Goal: Information Seeking & Learning: Learn about a topic

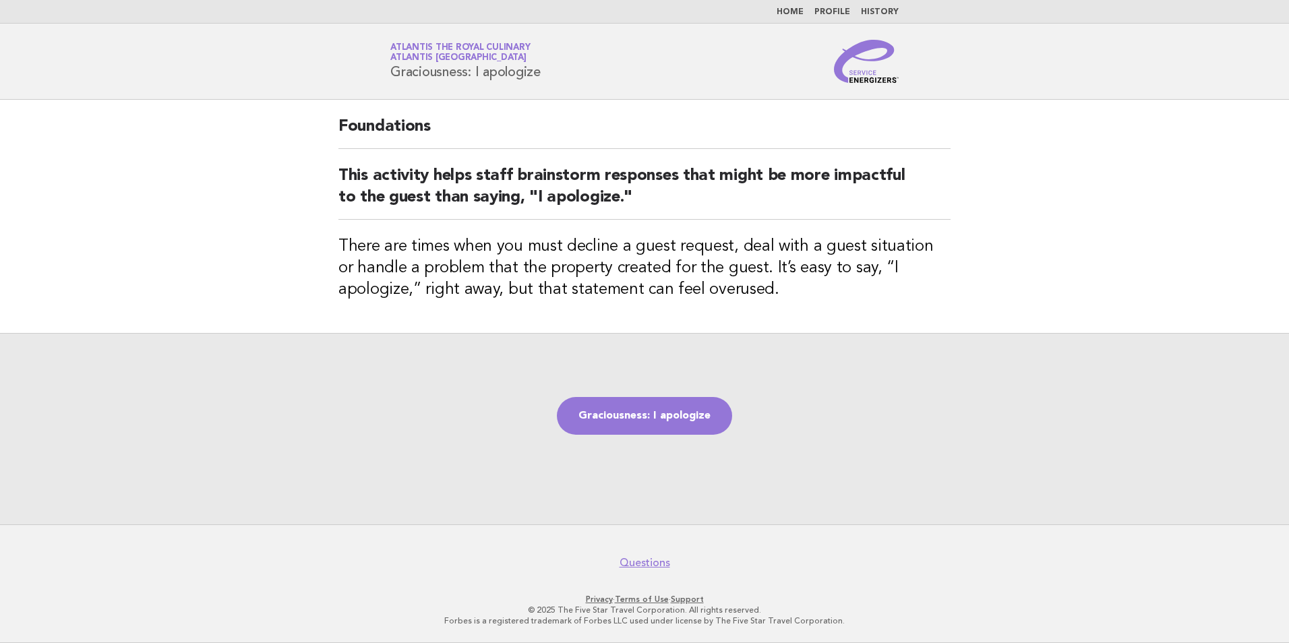
click at [795, 11] on link "Home" at bounding box center [790, 12] width 27 height 8
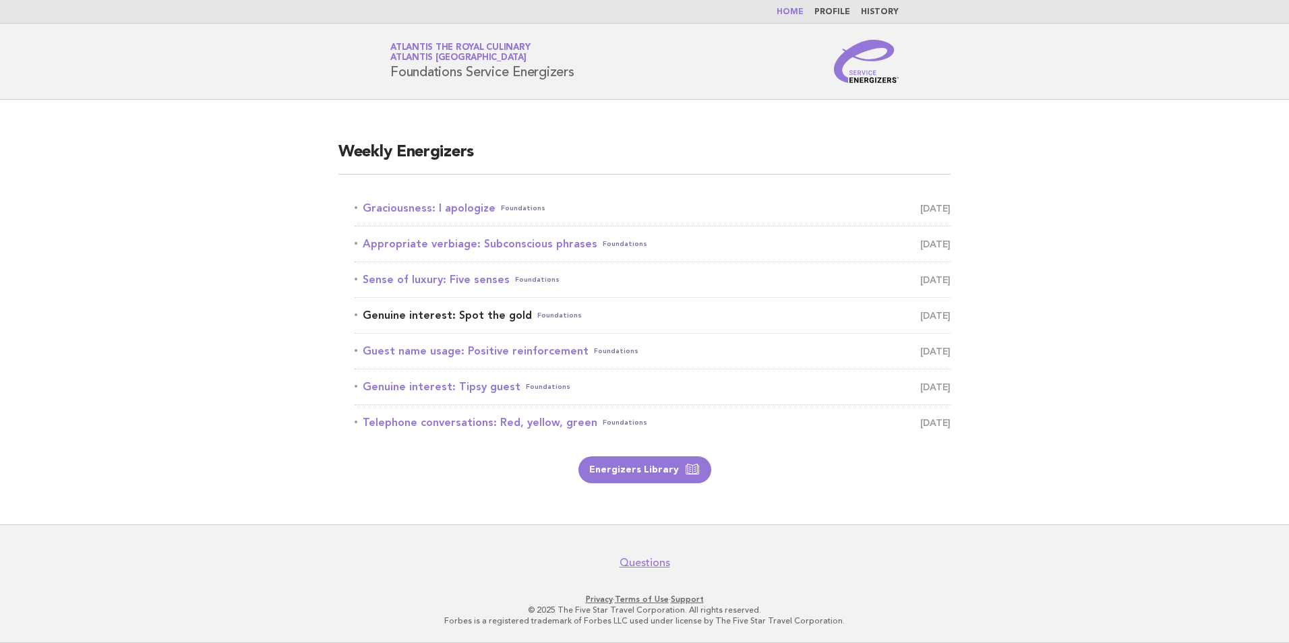
click at [508, 313] on link "Genuine interest: Spot the gold Foundations [DATE]" at bounding box center [653, 315] width 596 height 19
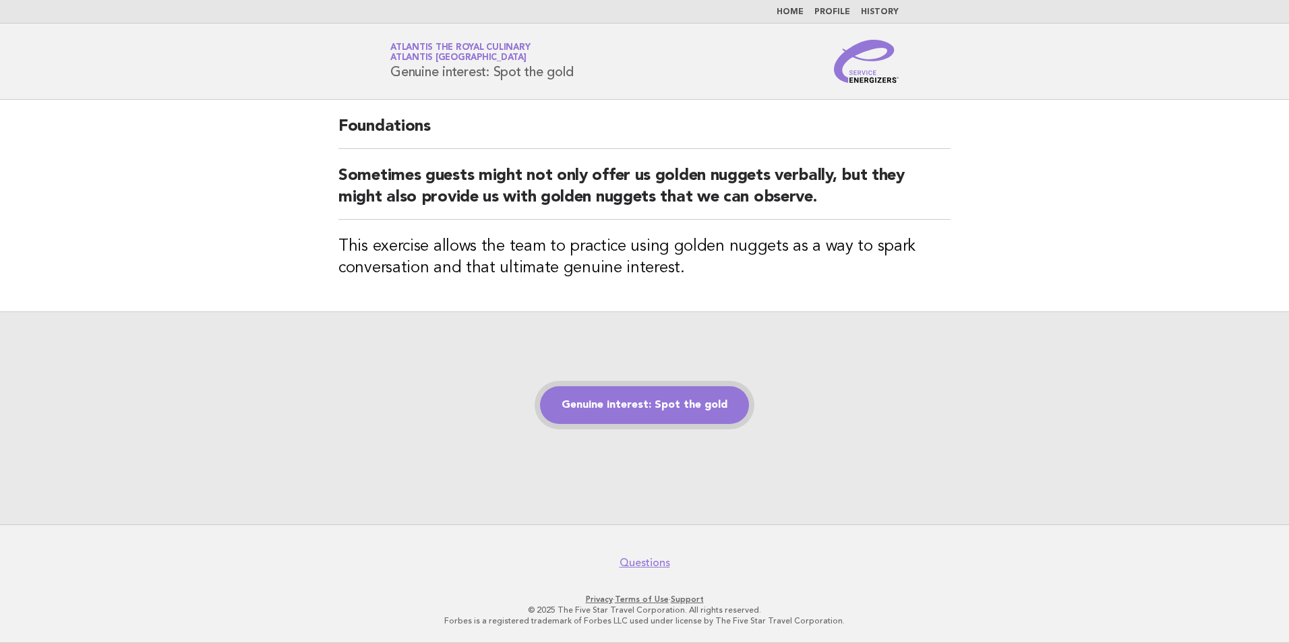
click at [665, 415] on link "Genuine interest: Spot the gold" at bounding box center [644, 405] width 209 height 38
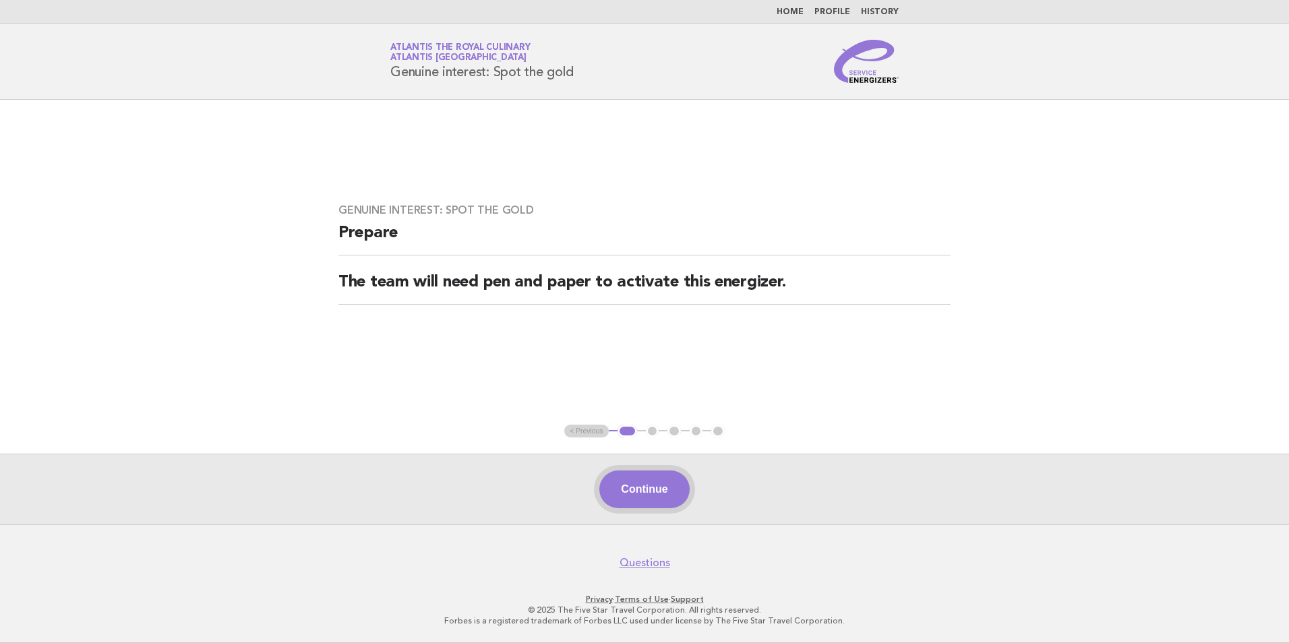
click at [654, 487] on button "Continue" at bounding box center [644, 490] width 90 height 38
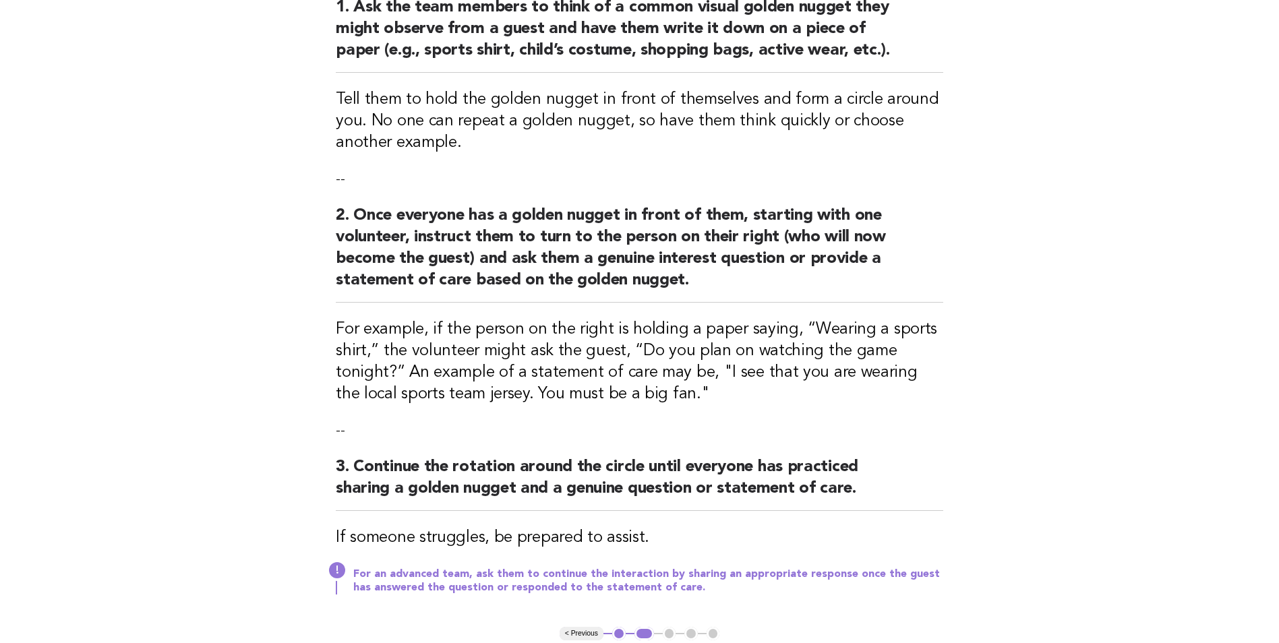
scroll to position [255, 0]
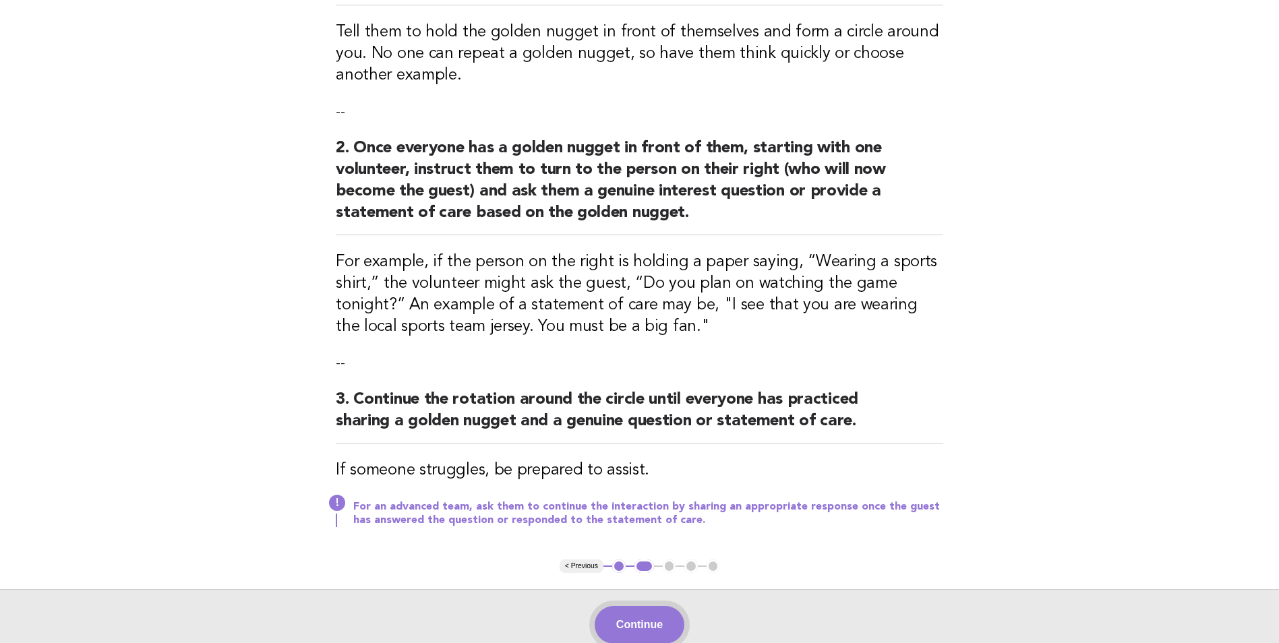
click at [639, 608] on button "Continue" at bounding box center [640, 625] width 90 height 38
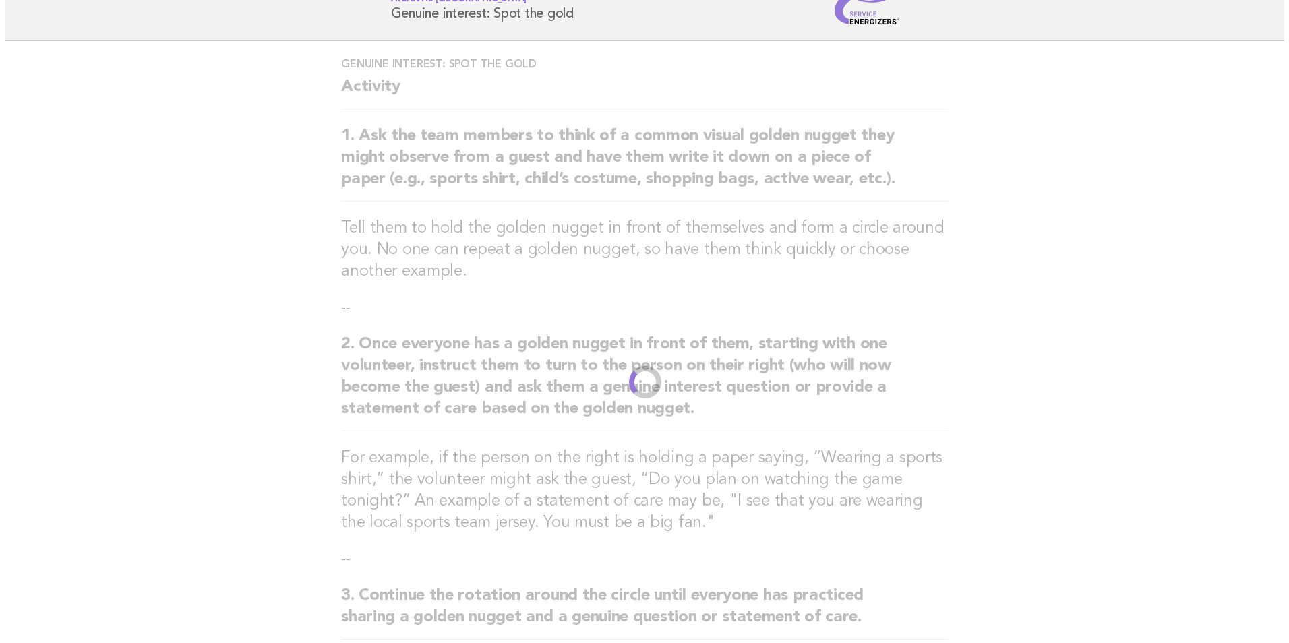
scroll to position [0, 0]
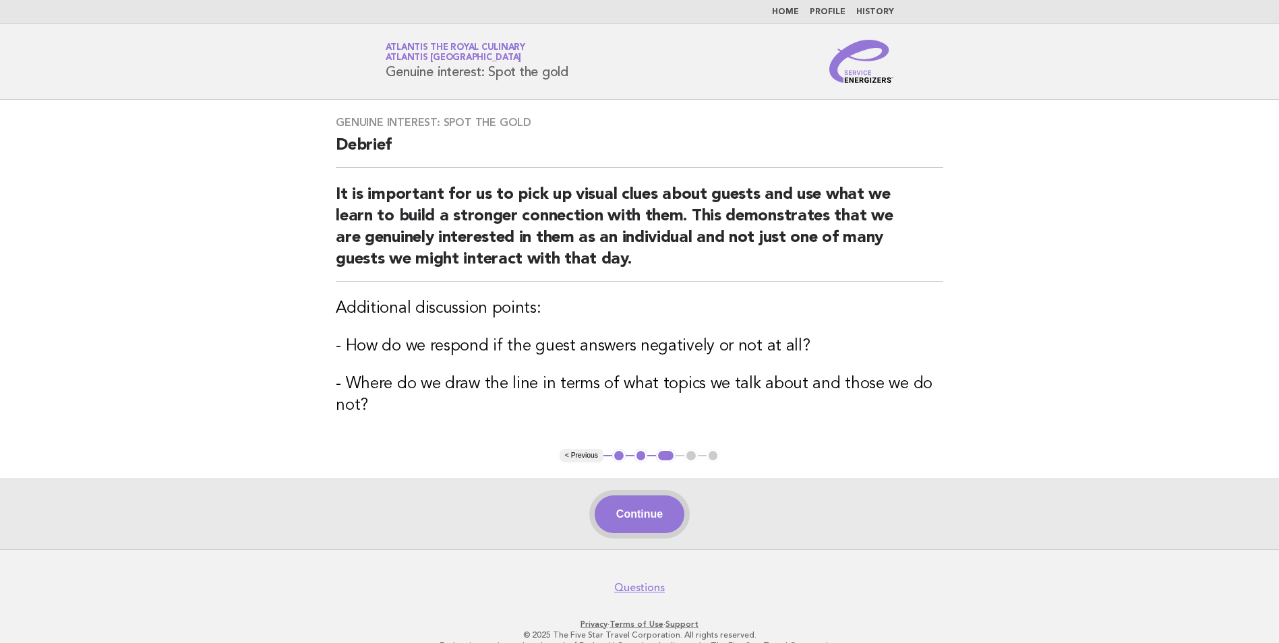
click at [638, 512] on button "Continue" at bounding box center [640, 514] width 90 height 38
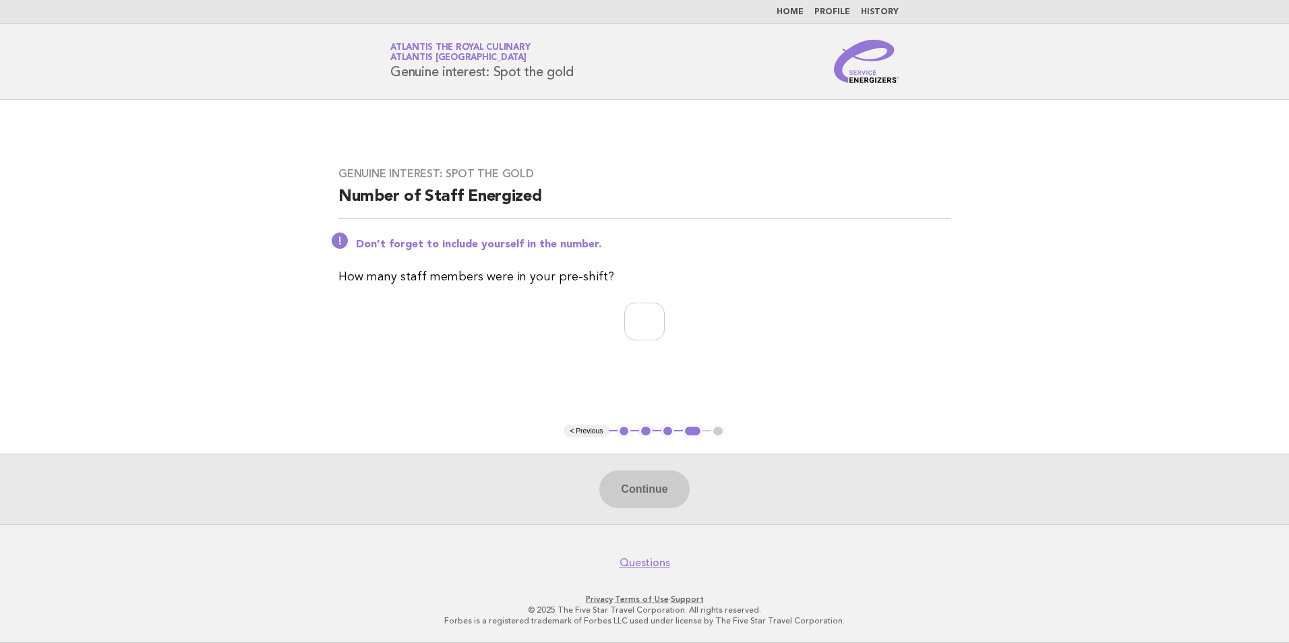
click at [800, 18] on nav "Home Profile History" at bounding box center [644, 12] width 1289 height 24
click at [787, 10] on link "Home" at bounding box center [790, 12] width 27 height 8
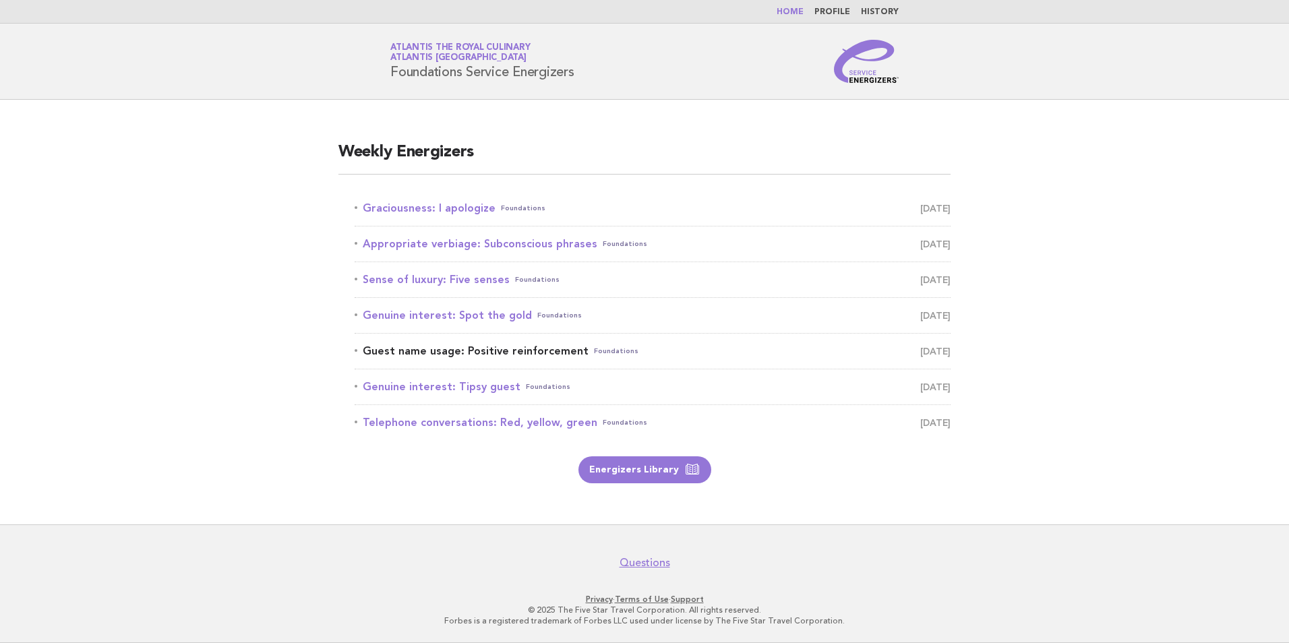
click at [504, 349] on link "Guest name usage: Positive reinforcement Foundations September 13" at bounding box center [653, 351] width 596 height 19
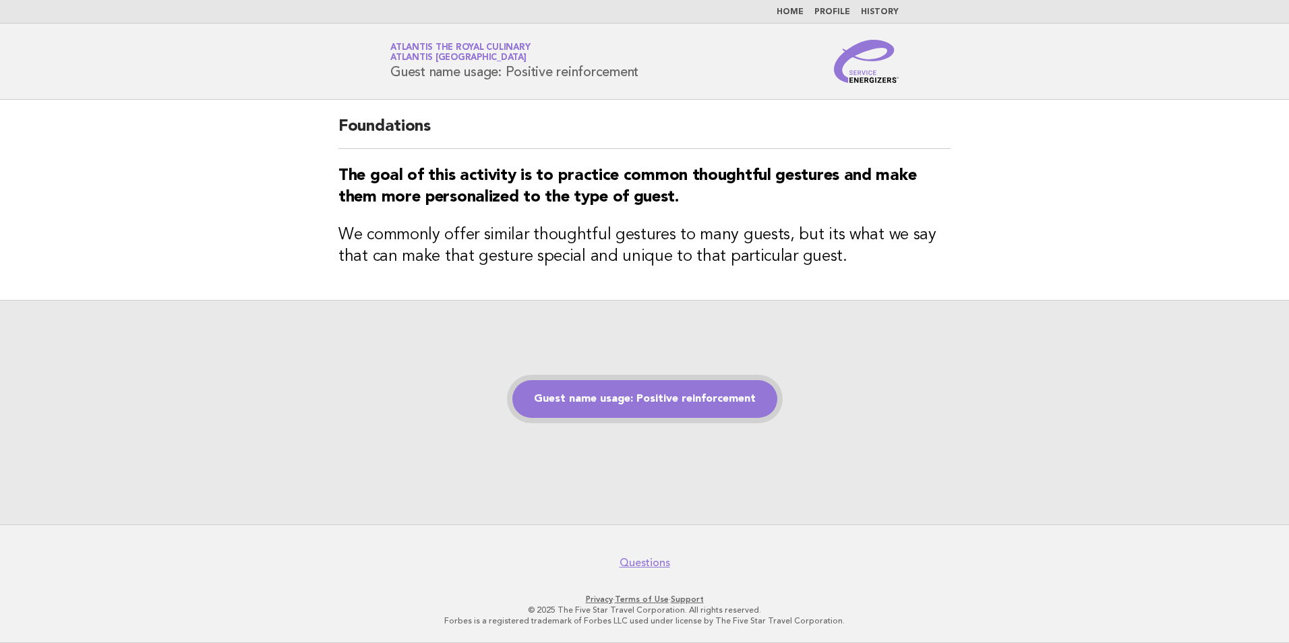
click at [634, 399] on link "Guest name usage: Positive reinforcement" at bounding box center [644, 399] width 265 height 38
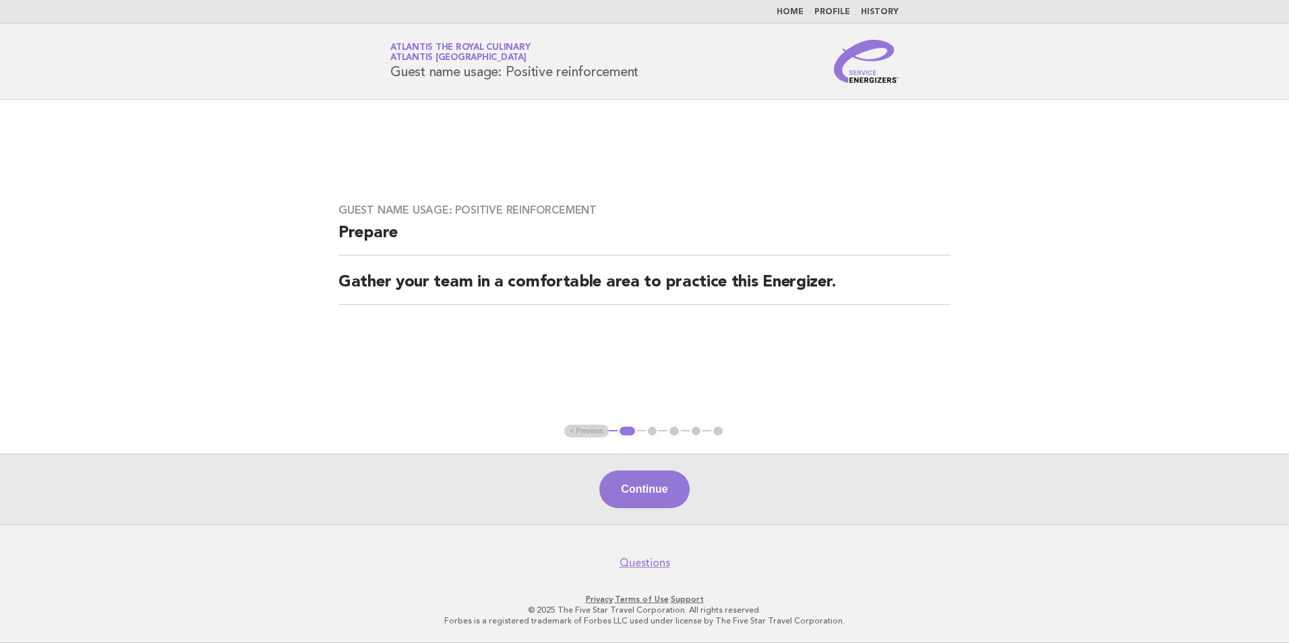
click at [642, 499] on button "Continue" at bounding box center [644, 490] width 90 height 38
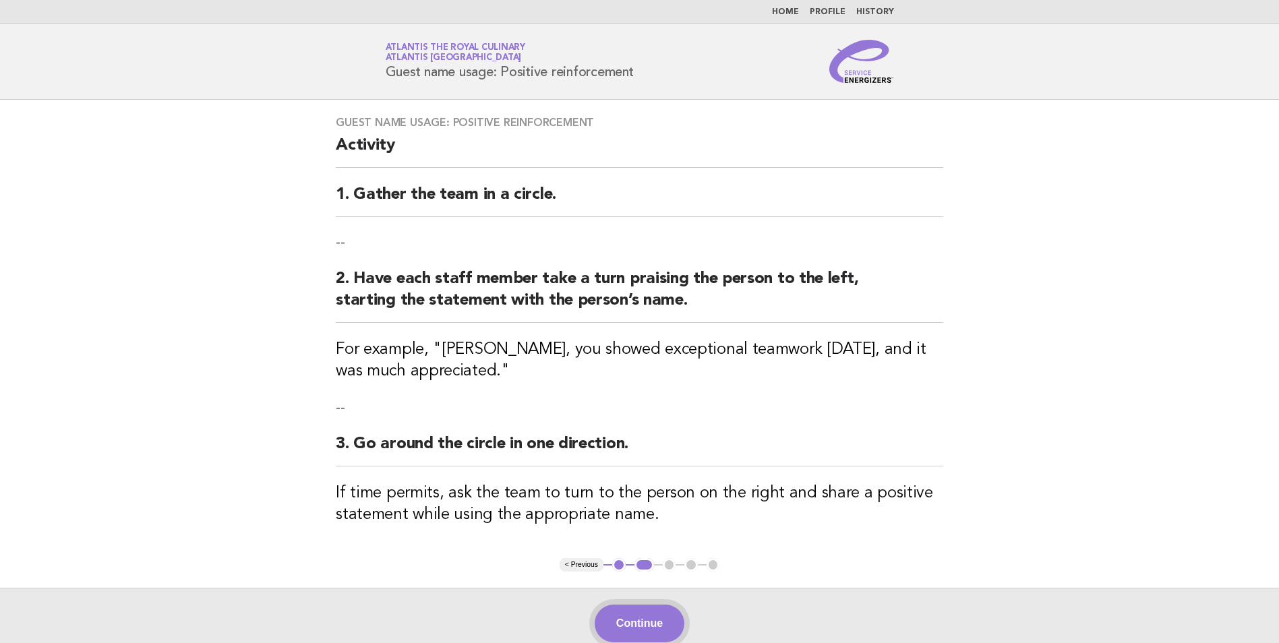
click at [642, 617] on button "Continue" at bounding box center [640, 624] width 90 height 38
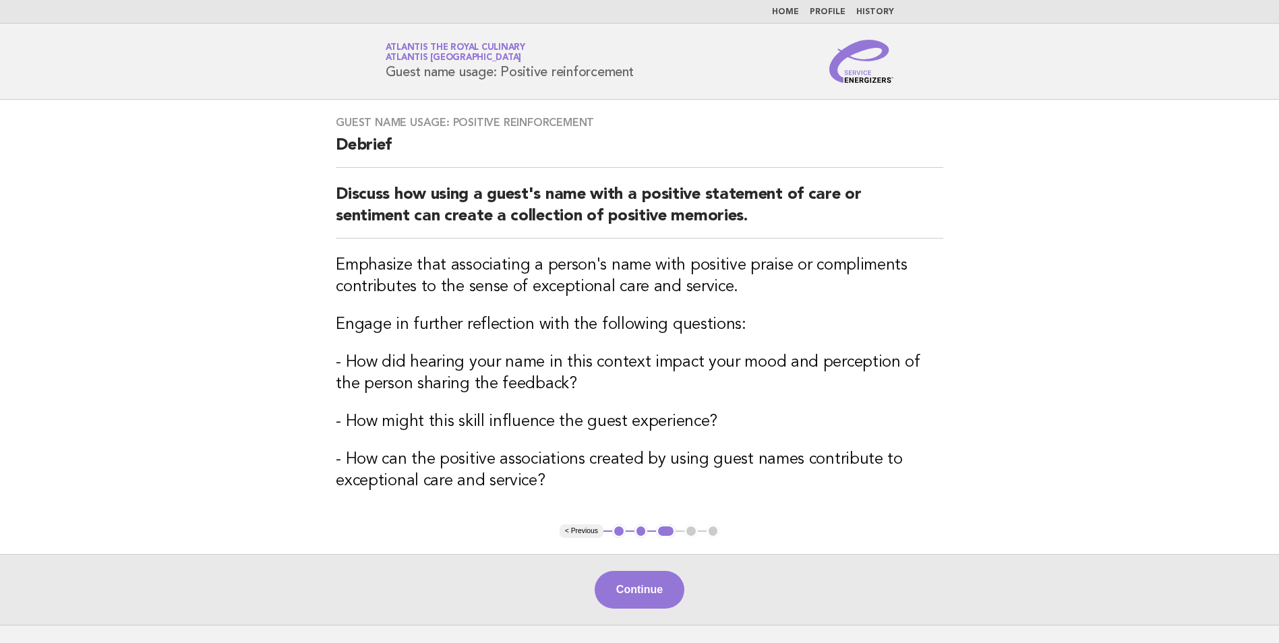
click at [649, 599] on button "Continue" at bounding box center [640, 590] width 90 height 38
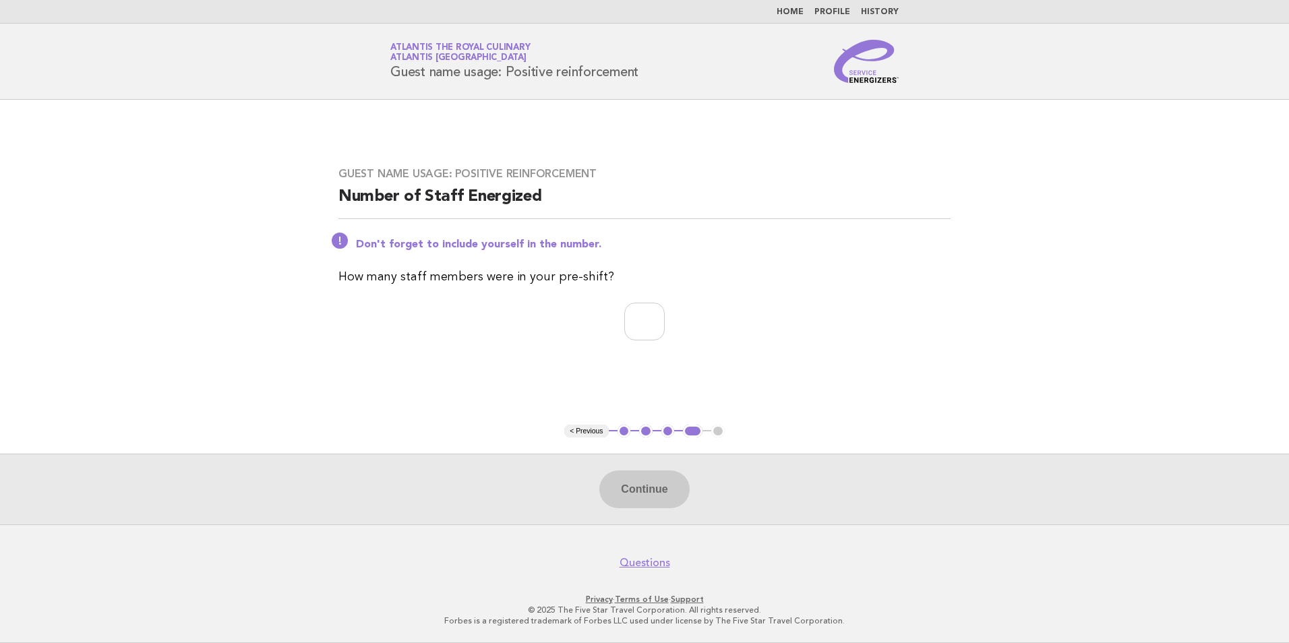
click at [804, 16] on link "Home" at bounding box center [790, 12] width 27 height 8
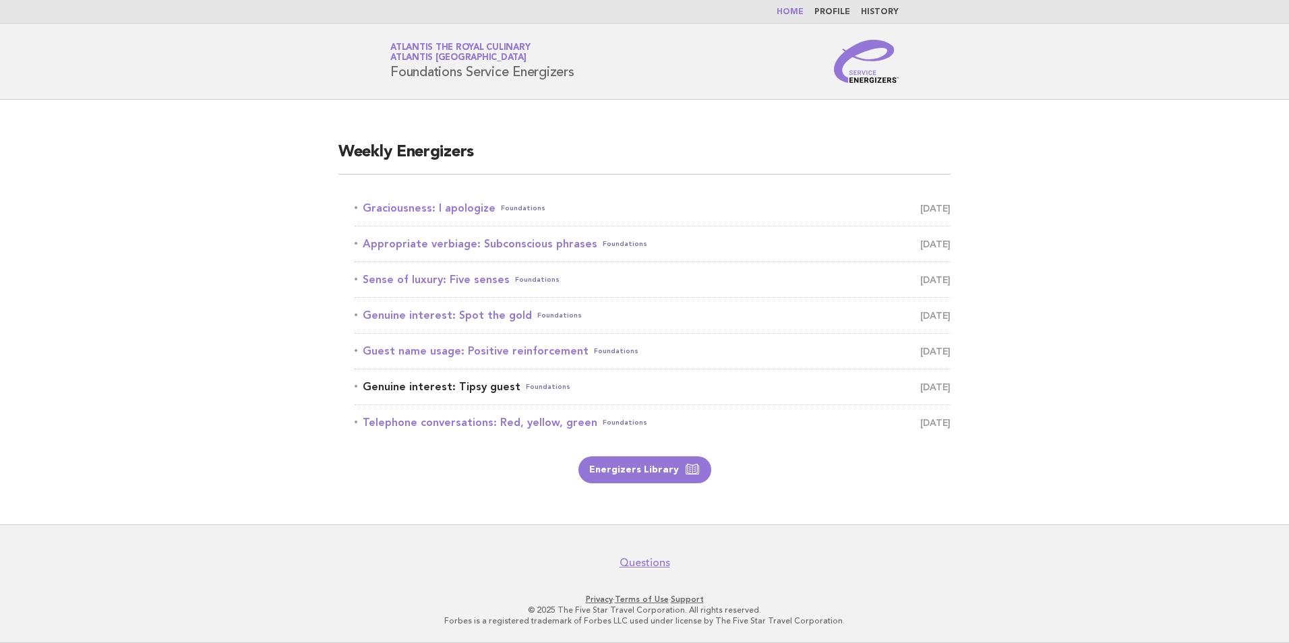
click at [467, 382] on link "Genuine interest: Tipsy guest Foundations September 14" at bounding box center [653, 387] width 596 height 19
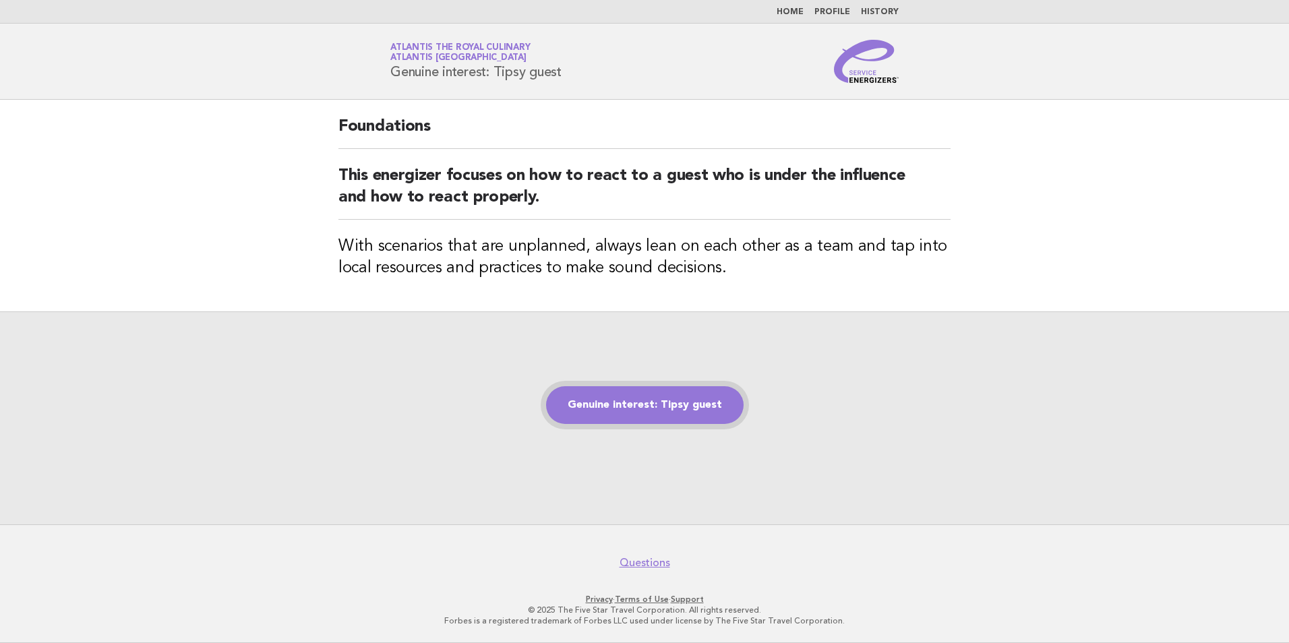
click at [615, 411] on link "Genuine interest: Tipsy guest" at bounding box center [645, 405] width 198 height 38
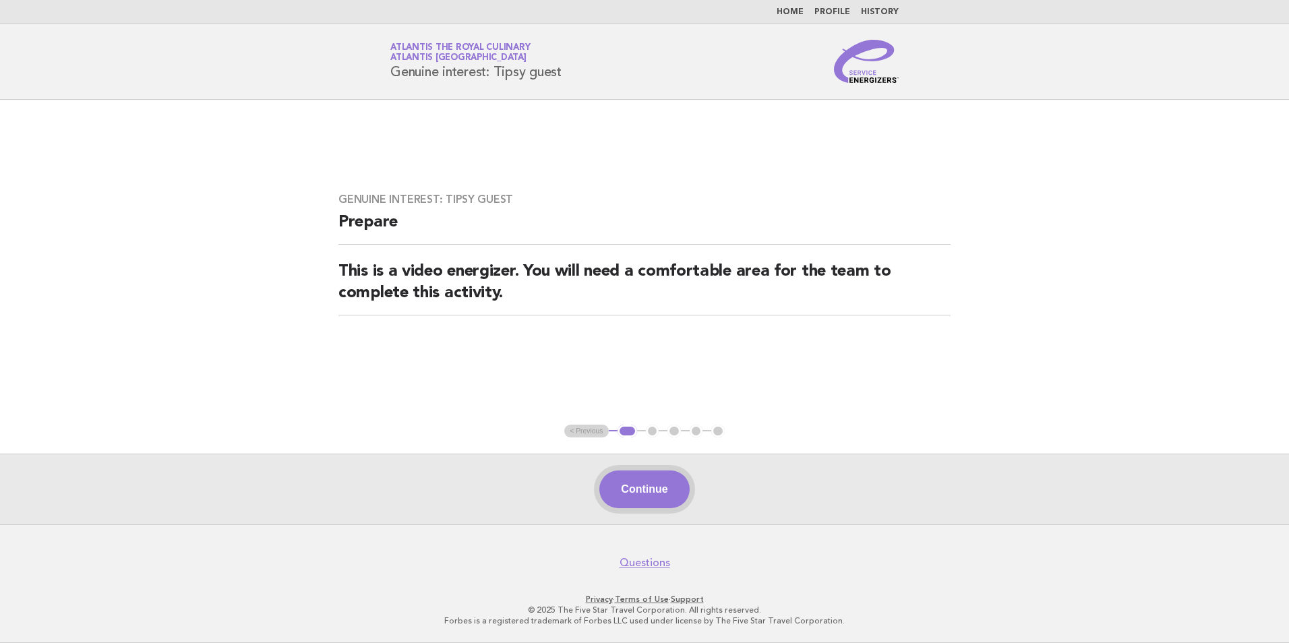
click at [638, 483] on button "Continue" at bounding box center [644, 490] width 90 height 38
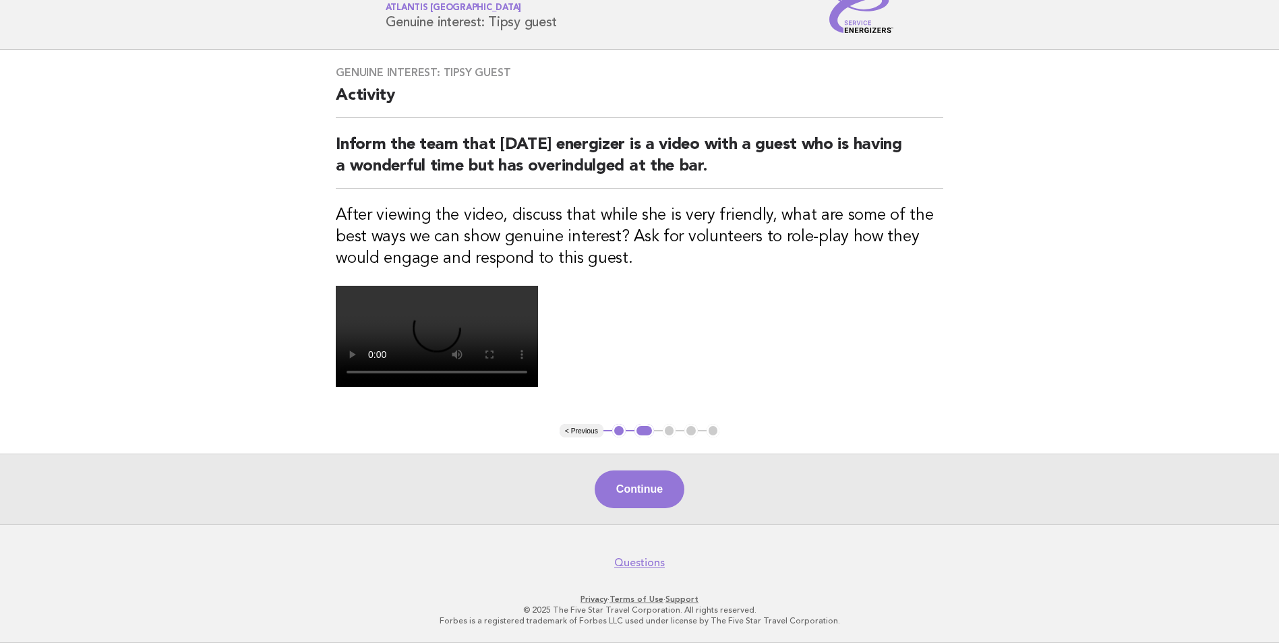
scroll to position [292, 0]
click at [651, 482] on button "Continue" at bounding box center [640, 490] width 90 height 38
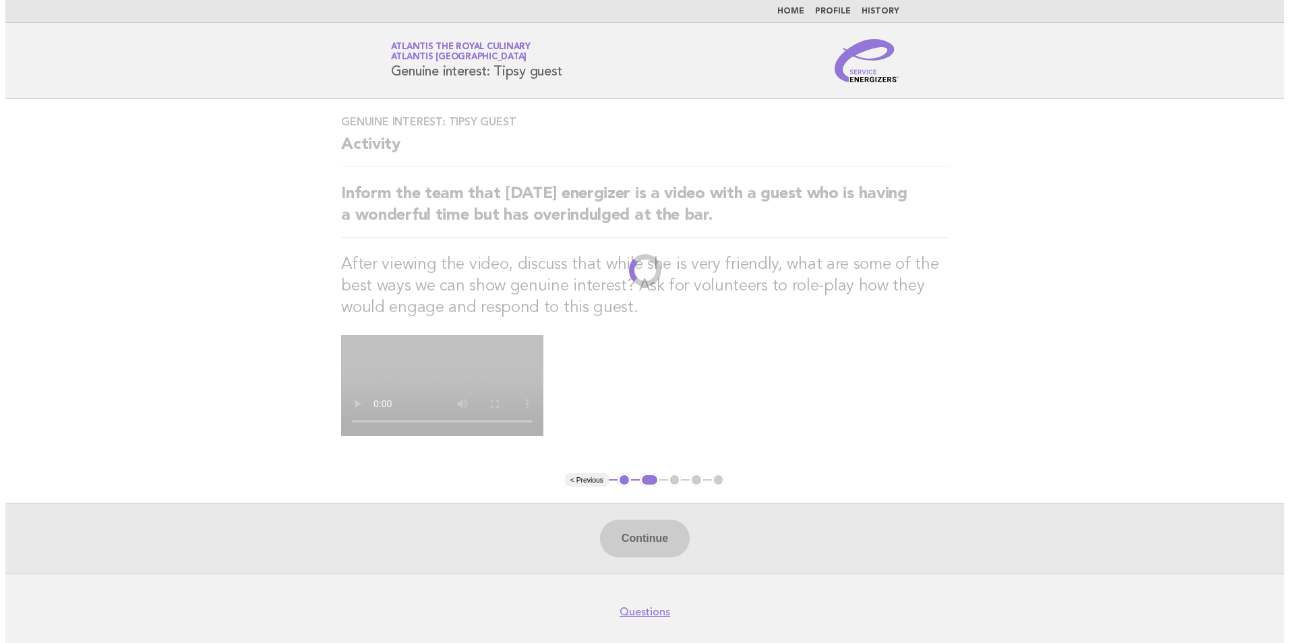
scroll to position [0, 0]
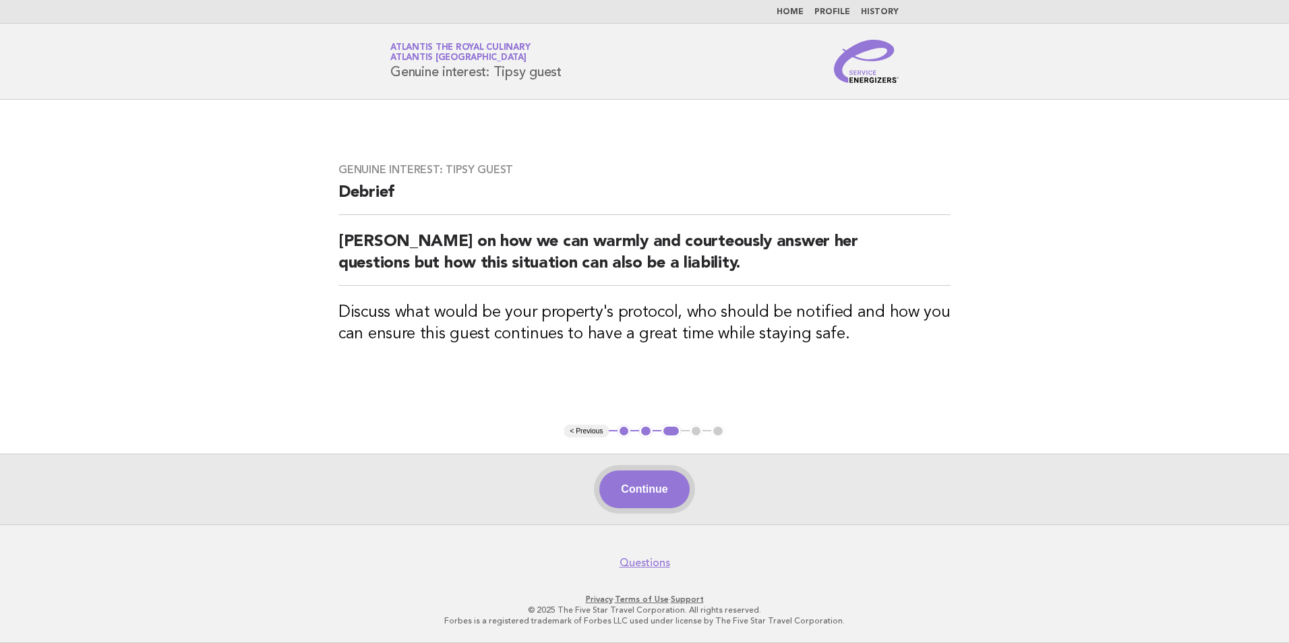
click at [651, 482] on button "Continue" at bounding box center [644, 490] width 90 height 38
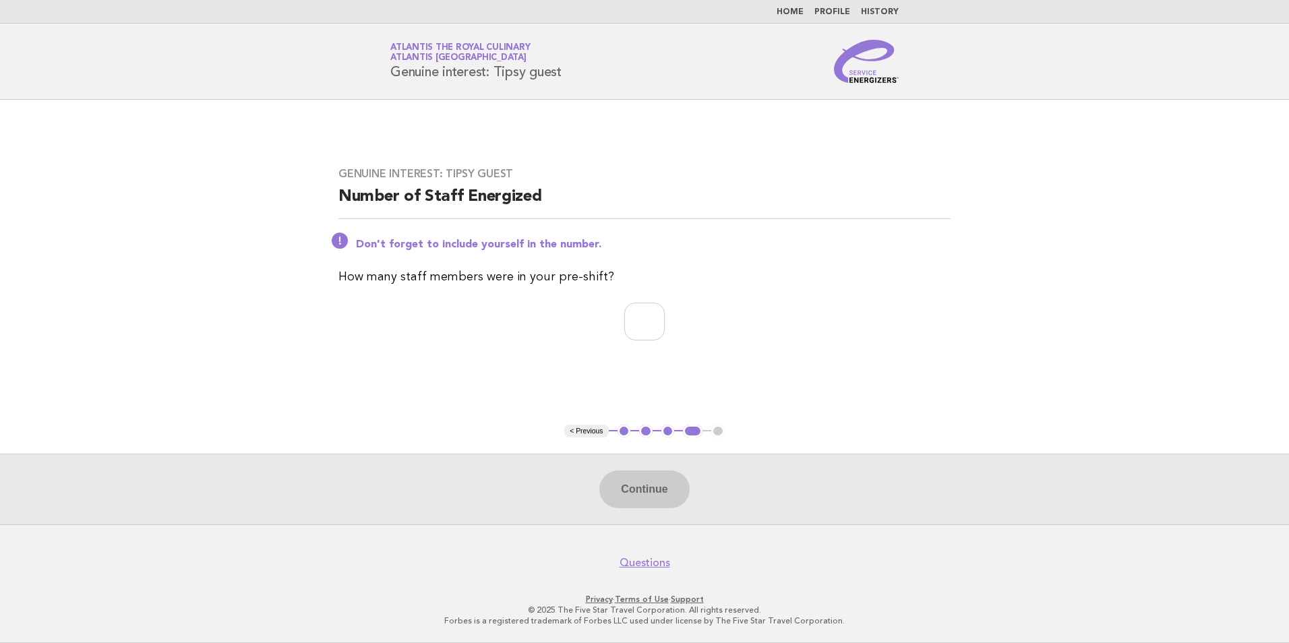
click at [793, 8] on link "Home" at bounding box center [790, 12] width 27 height 8
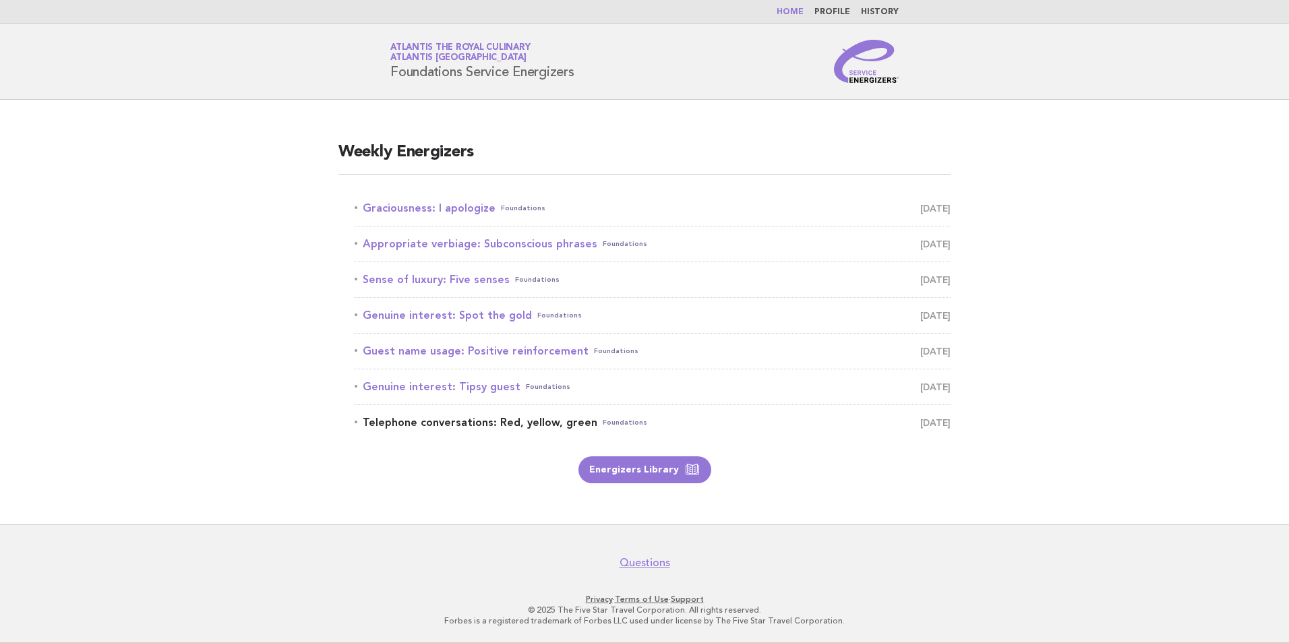
click at [536, 419] on link "Telephone conversations: Red, yellow, green Foundations September 15" at bounding box center [653, 422] width 596 height 19
click at [539, 422] on link "Telephone conversations: Red, yellow, green Foundations September 15" at bounding box center [653, 422] width 596 height 19
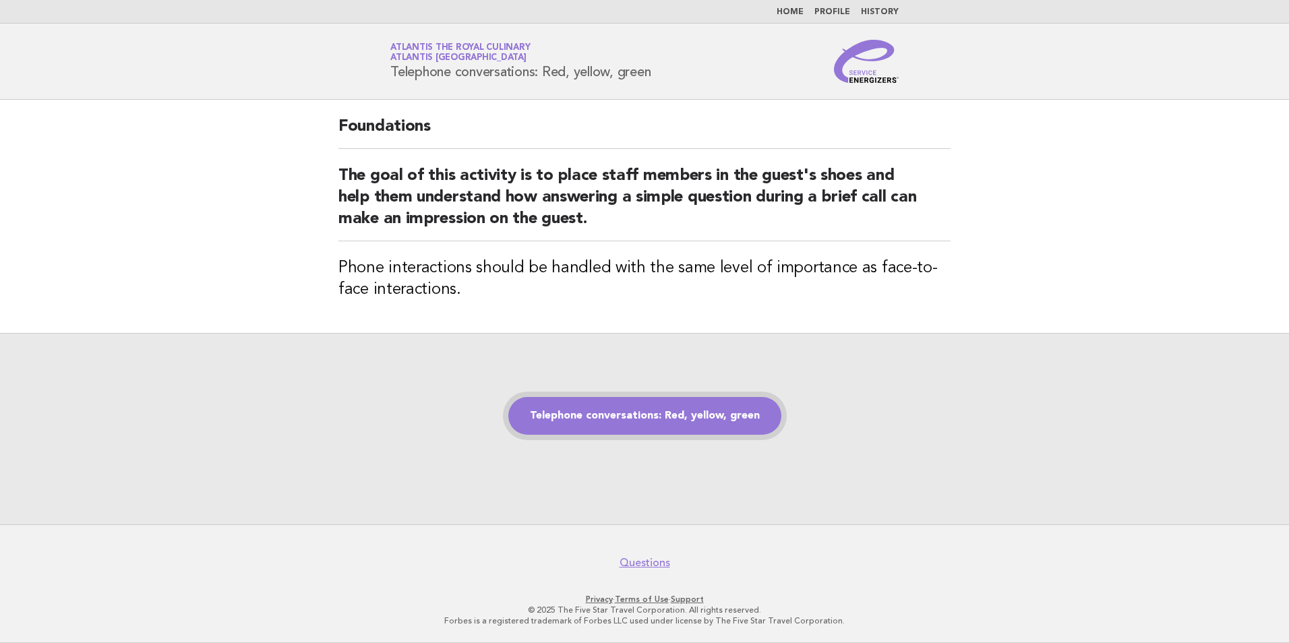
click at [606, 406] on link "Telephone conversations: Red, yellow, green" at bounding box center [644, 416] width 273 height 38
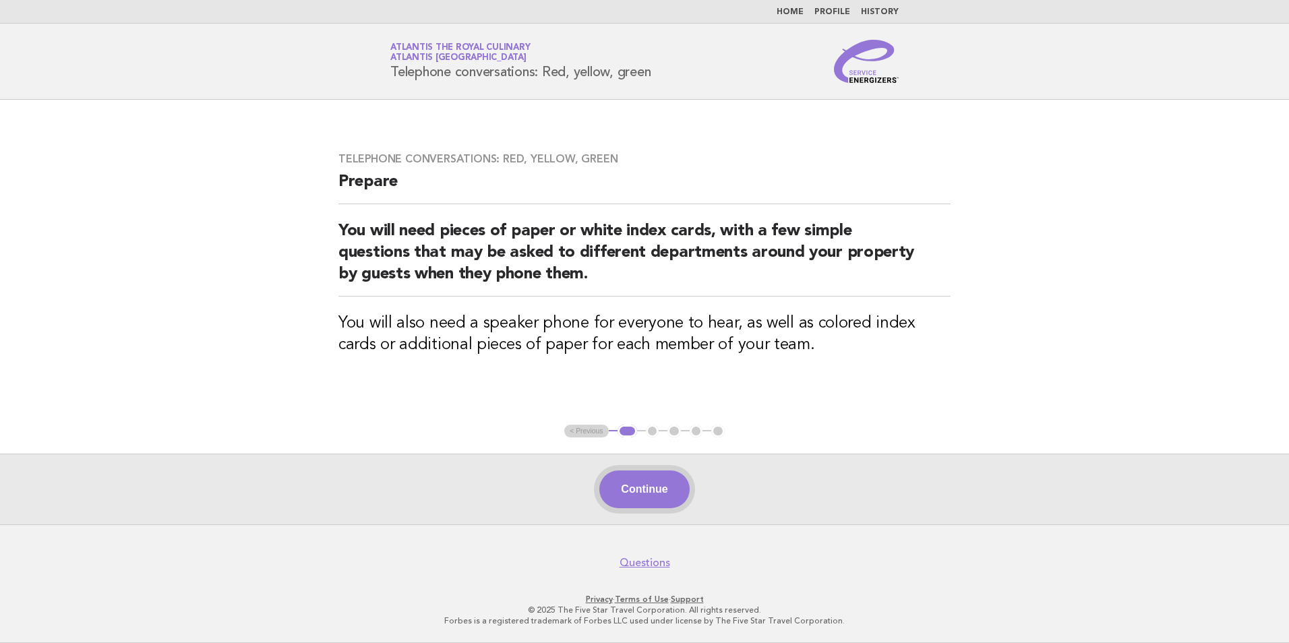
click at [646, 484] on button "Continue" at bounding box center [644, 490] width 90 height 38
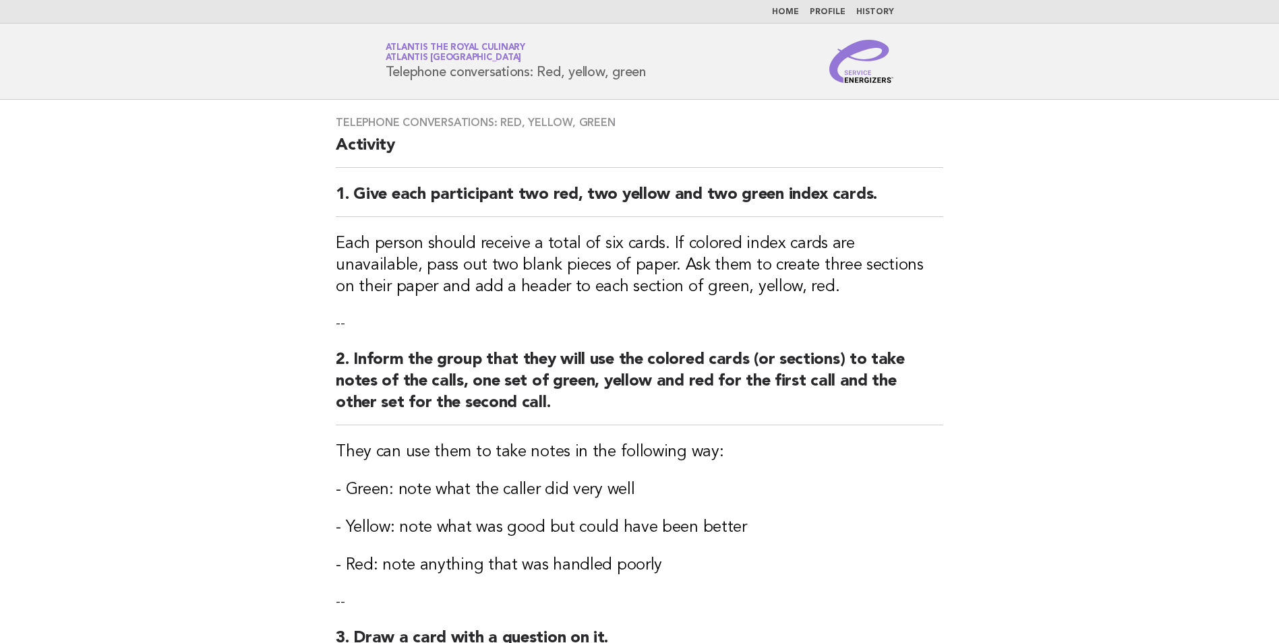
scroll to position [644, 0]
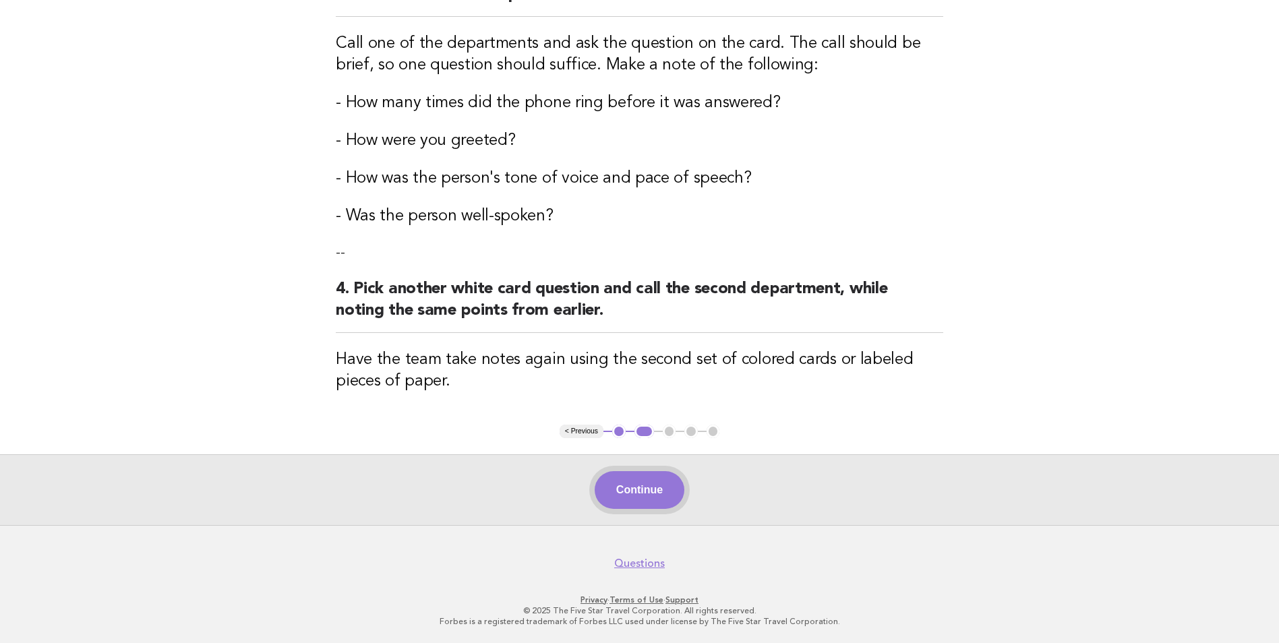
click at [651, 486] on button "Continue" at bounding box center [640, 490] width 90 height 38
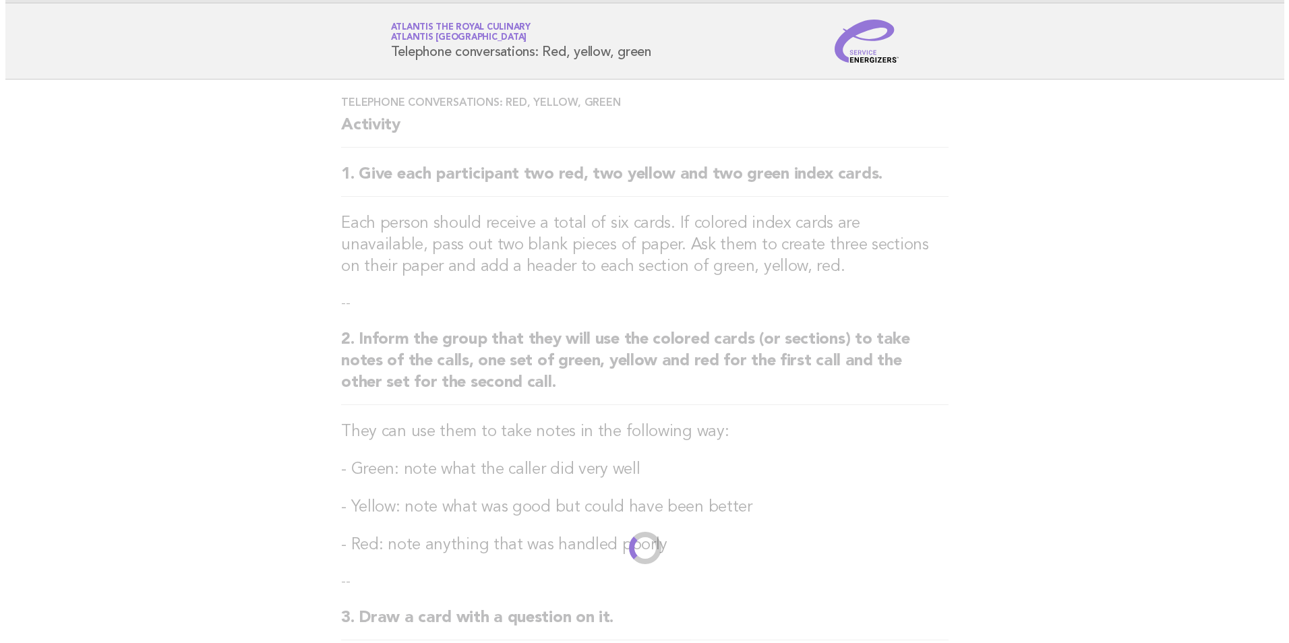
scroll to position [0, 0]
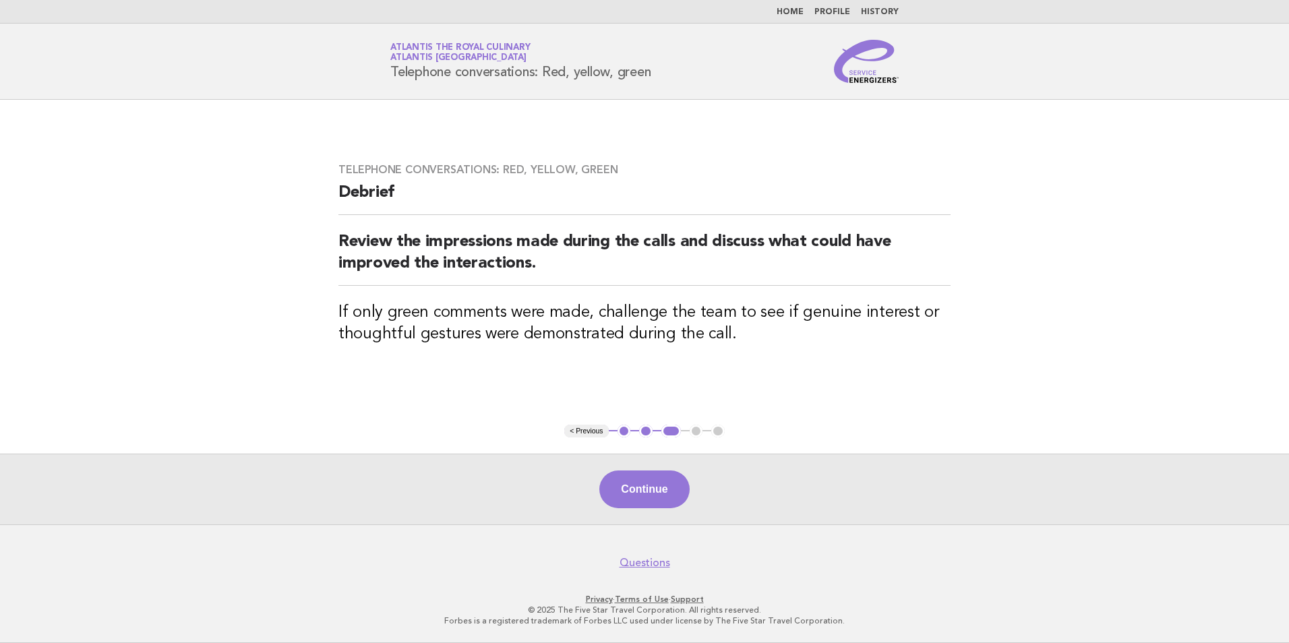
click at [793, 16] on link "Home" at bounding box center [790, 12] width 27 height 8
